Goal: Check status: Check status

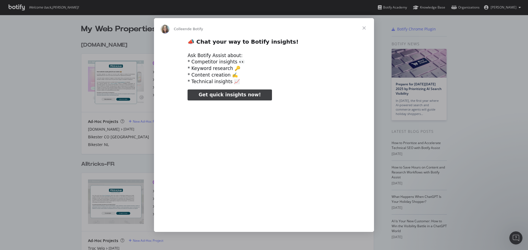
click at [166, 33] on img "Intercom Messenger" at bounding box center [165, 29] width 9 height 9
type input "313191"
click at [365, 28] on span "Fermer" at bounding box center [364, 28] width 20 height 20
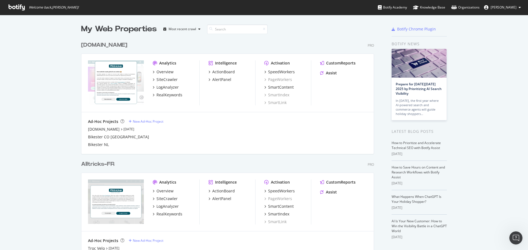
scroll to position [110, 0]
